Goal: Entertainment & Leisure: Consume media (video, audio)

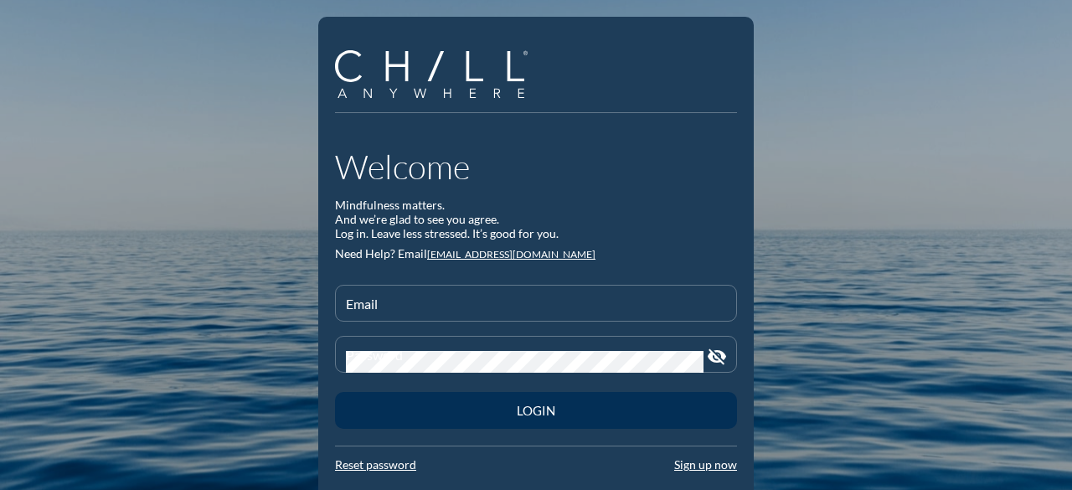
type input "[EMAIL_ADDRESS][DOMAIN_NAME]"
click at [522, 417] on div "Login" at bounding box center [535, 410] width 343 height 15
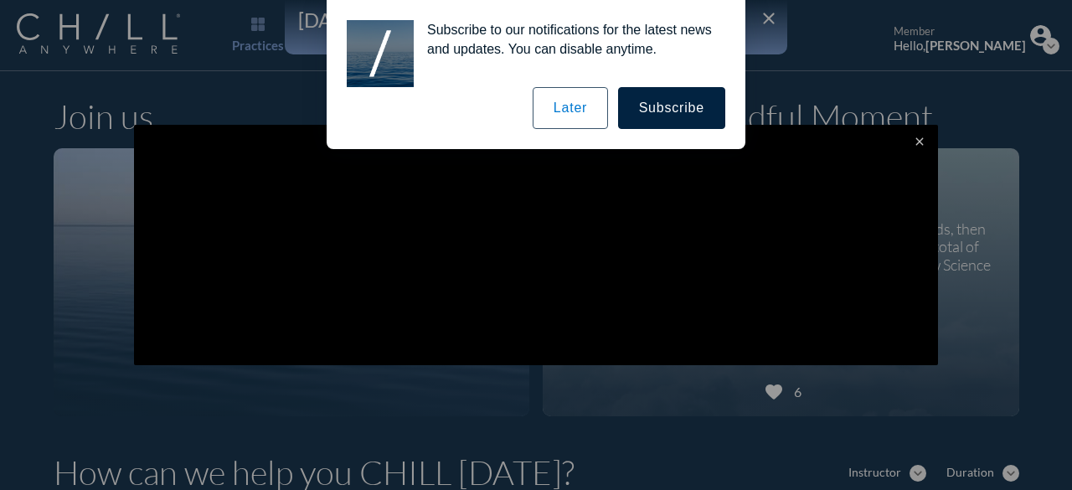
click at [578, 107] on button "Later" at bounding box center [569, 108] width 75 height 42
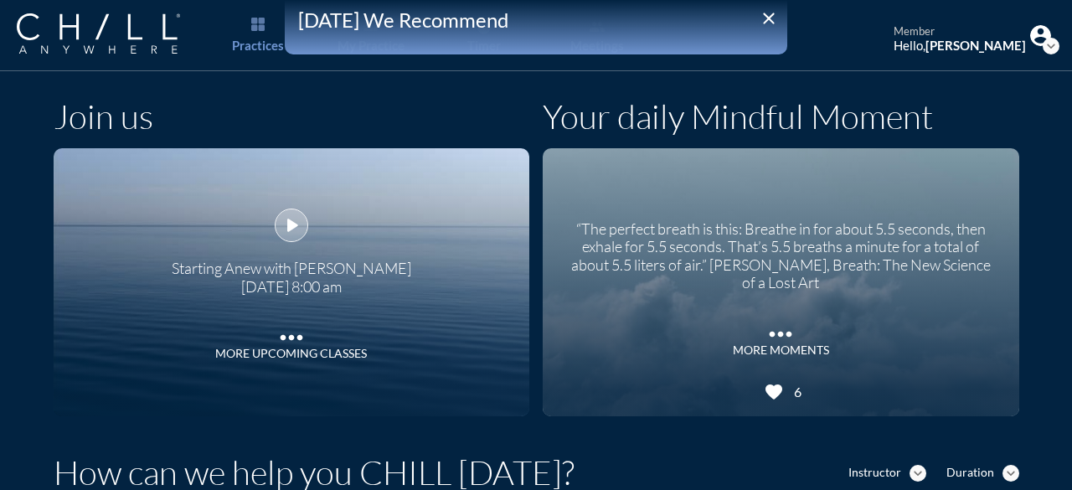
click at [286, 224] on icon "play_arrow" at bounding box center [291, 225] width 25 height 25
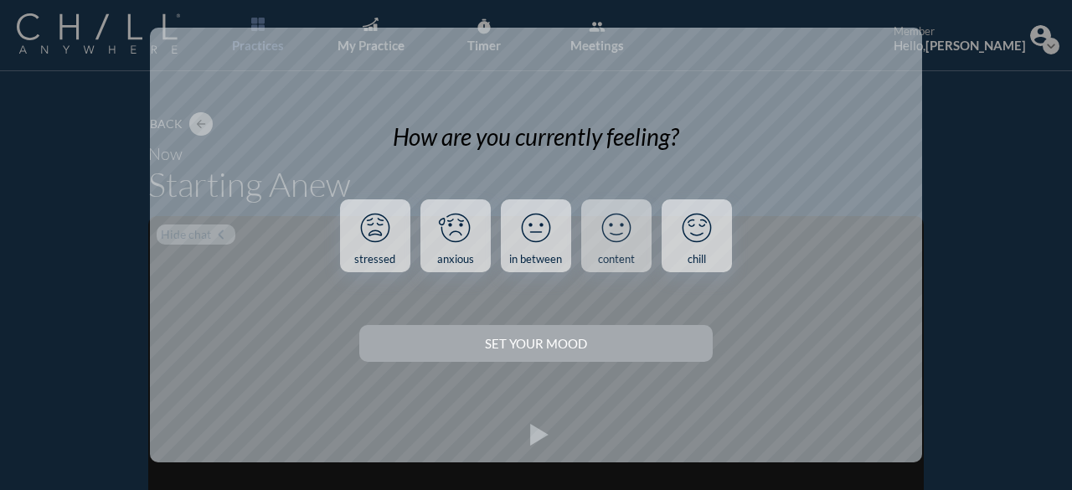
click at [618, 230] on icon at bounding box center [616, 228] width 44 height 44
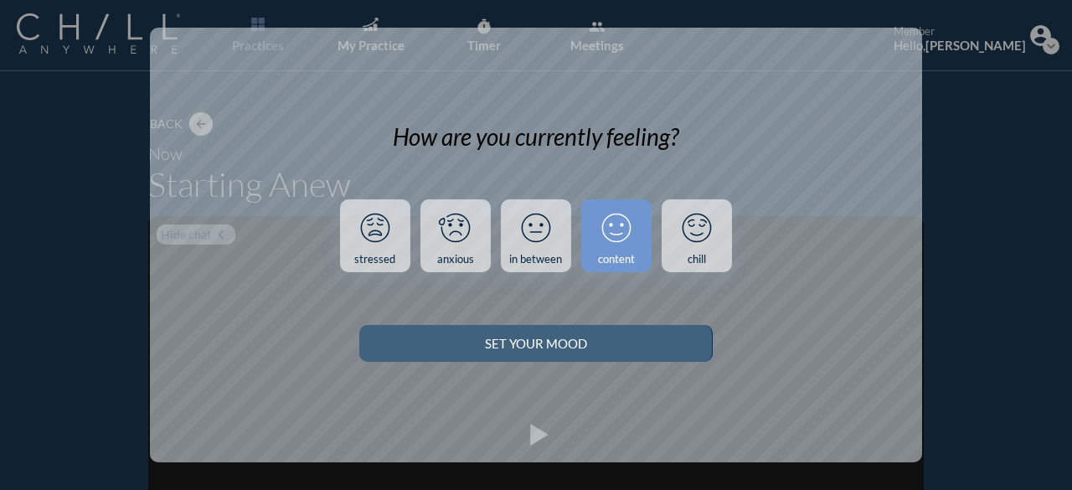
click at [553, 332] on button "Set your Mood" at bounding box center [535, 343] width 352 height 37
